Goal: Information Seeking & Learning: Learn about a topic

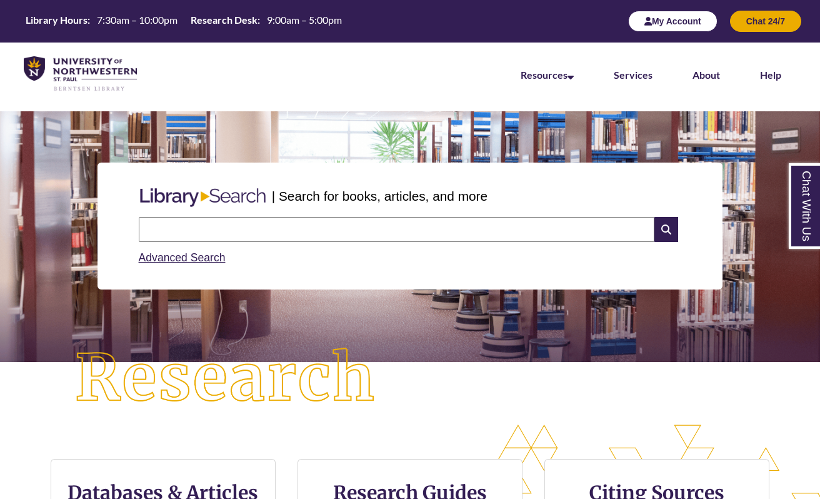
click at [680, 22] on button "My Account" at bounding box center [672, 21] width 89 height 21
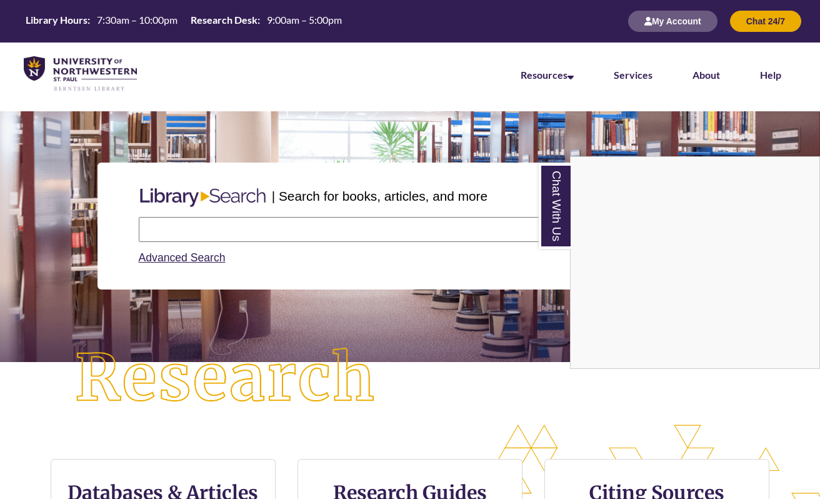
click at [205, 489] on div "Chat With Us" at bounding box center [410, 249] width 820 height 499
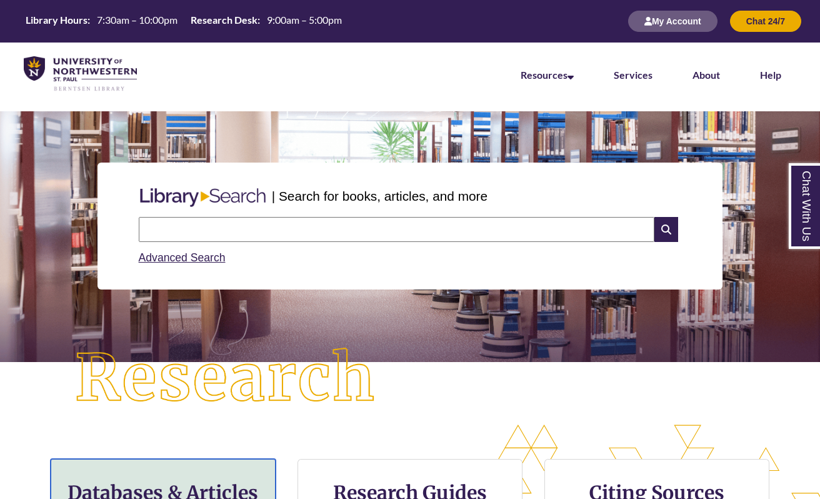
click at [209, 488] on h3 "Databases & Articles" at bounding box center [163, 493] width 204 height 24
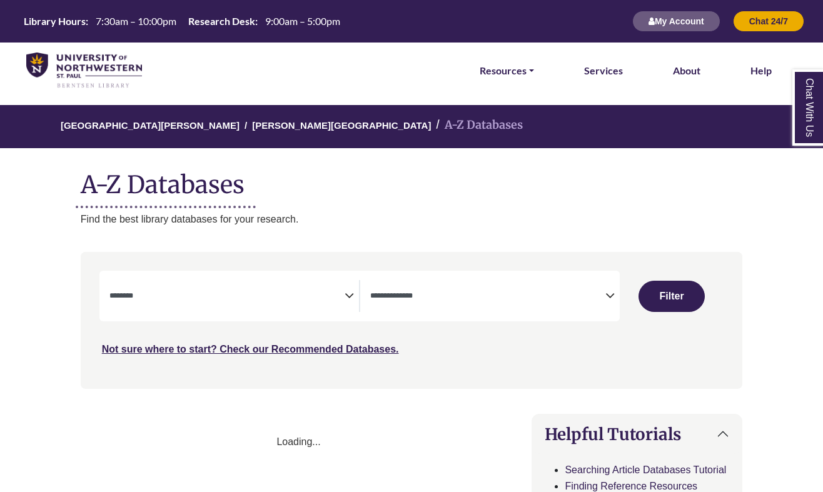
select select "Database Subject Filter"
select select "Database Types Filter"
select select "Database Subject Filter"
select select "Database Types Filter"
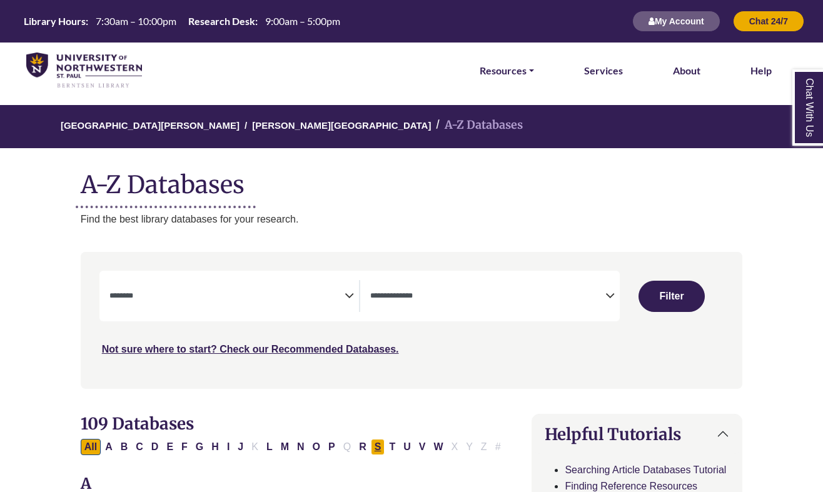
click at [375, 444] on button "S" at bounding box center [378, 447] width 14 height 16
select select "Database Subject Filter"
select select "Database Types Filter"
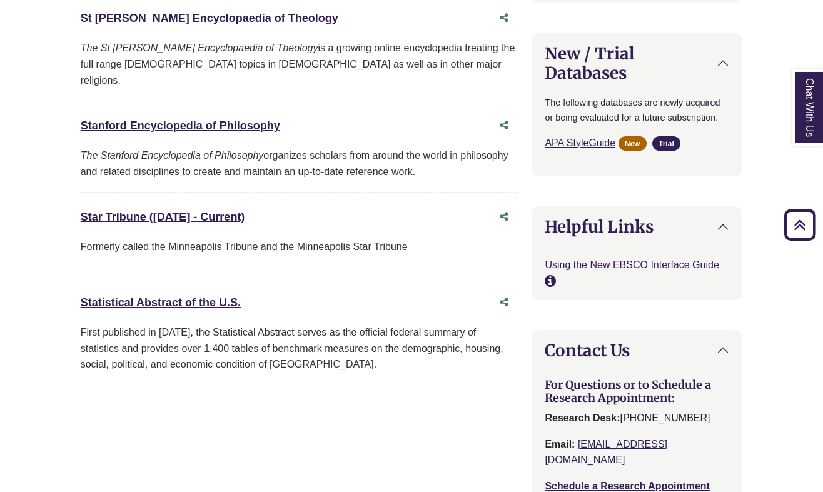
scroll to position [1067, 0]
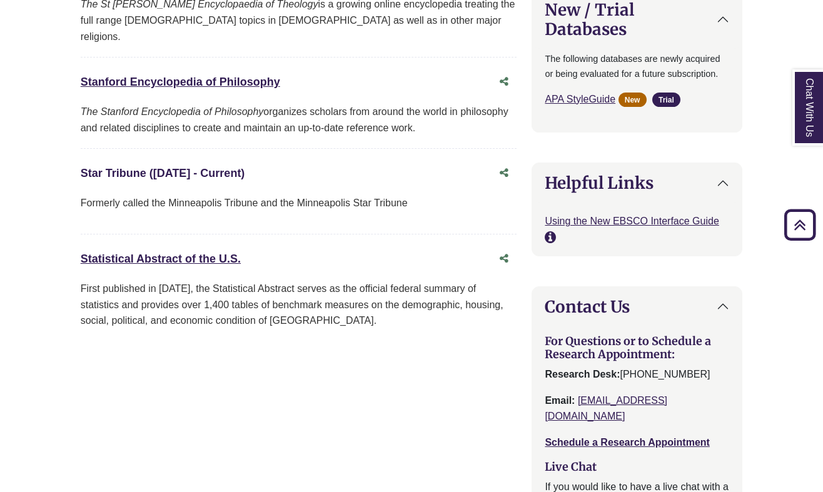
click at [124, 167] on link "Star Tribune (1/1/1986 - Current) This link opens in a new window" at bounding box center [163, 173] width 164 height 13
